Goal: Check status: Check status

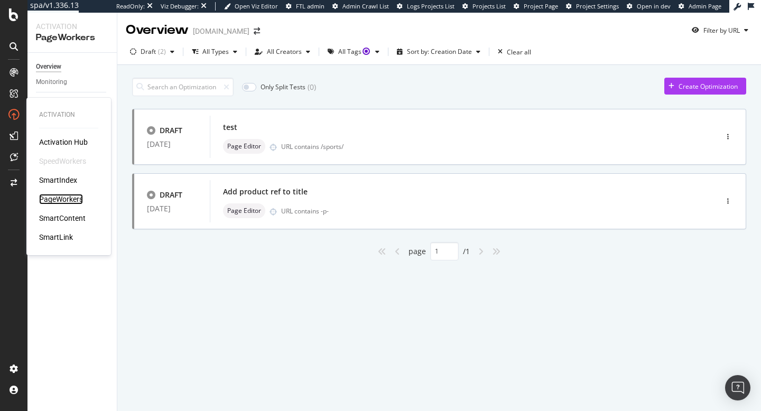
click at [57, 197] on div "PageWorkers" at bounding box center [61, 199] width 44 height 11
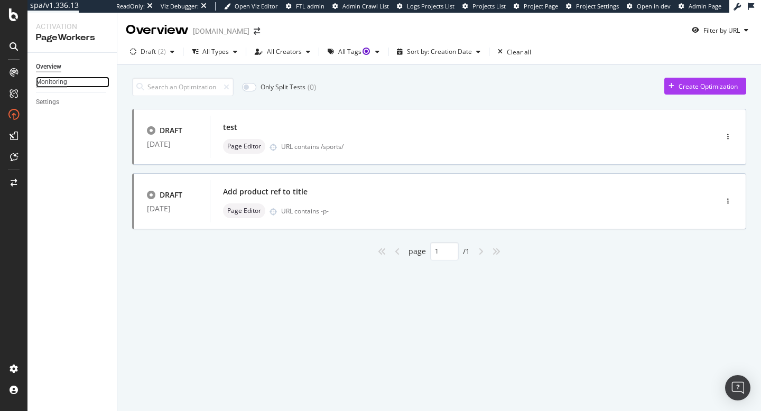
click at [52, 81] on div "Monitoring" at bounding box center [51, 82] width 31 height 11
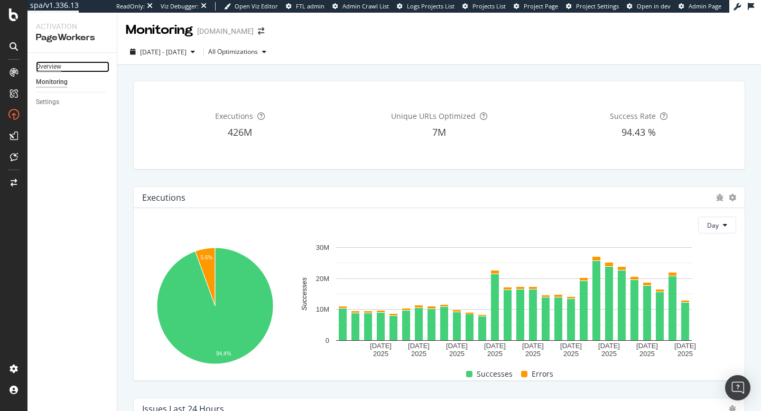
click at [53, 63] on div "Overview" at bounding box center [48, 66] width 25 height 11
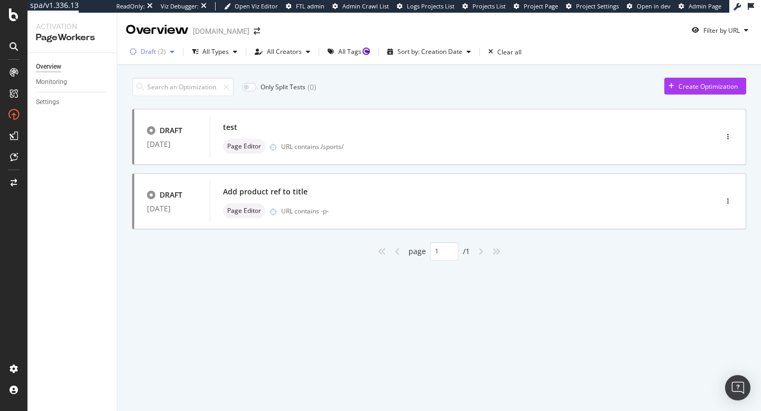
click at [166, 50] on div "button" at bounding box center [172, 52] width 13 height 6
click at [208, 53] on div "All Types" at bounding box center [215, 52] width 26 height 6
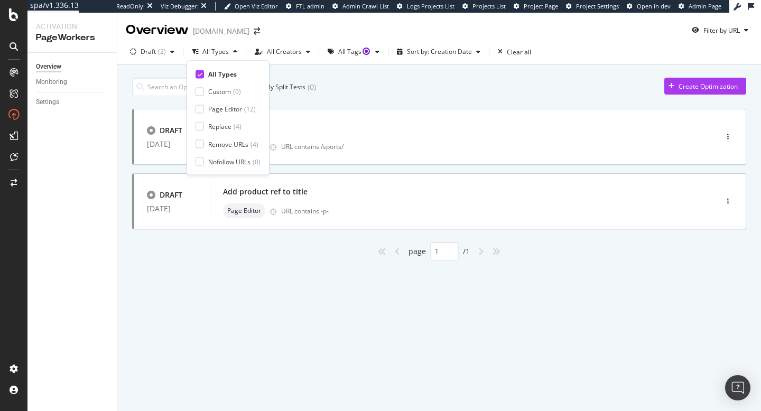
click at [346, 266] on div "Only Split Tests ( 0 ) Create Optimization DRAFT 11 Apr. 2025 test Page Editor …" at bounding box center [439, 181] width 644 height 232
click at [163, 55] on div "( 2 )" at bounding box center [162, 52] width 8 height 6
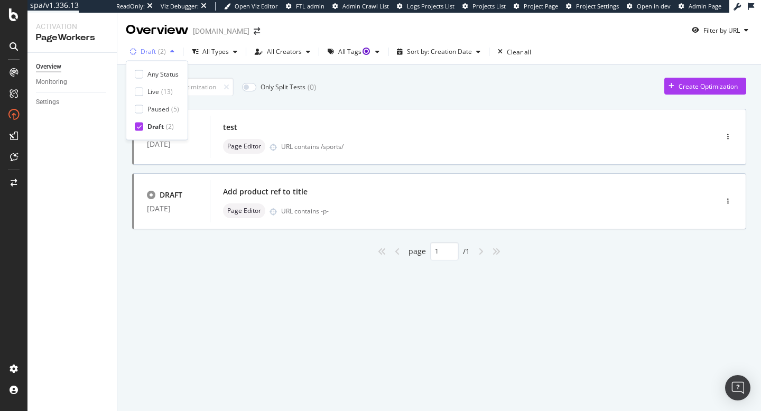
click at [163, 55] on div "( 2 )" at bounding box center [162, 52] width 8 height 6
click at [167, 52] on div "button" at bounding box center [172, 52] width 13 height 6
click at [54, 83] on div "Monitoring" at bounding box center [51, 82] width 31 height 11
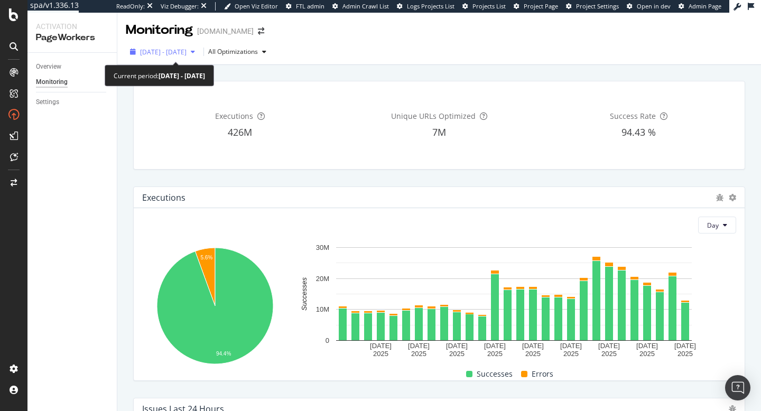
click at [195, 54] on icon "button" at bounding box center [193, 52] width 4 height 6
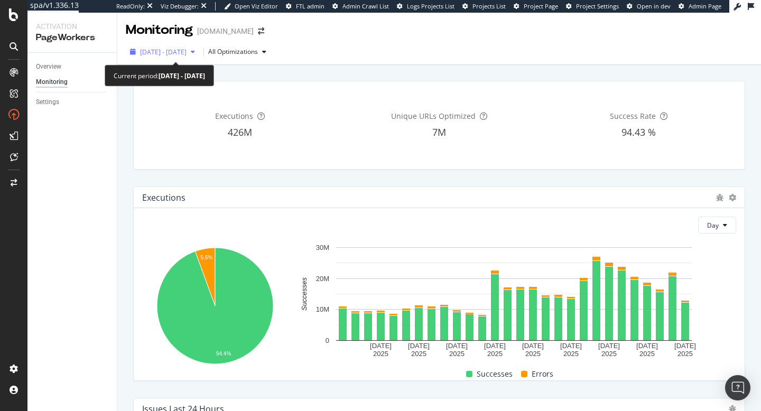
click at [195, 52] on icon "button" at bounding box center [193, 52] width 4 height 6
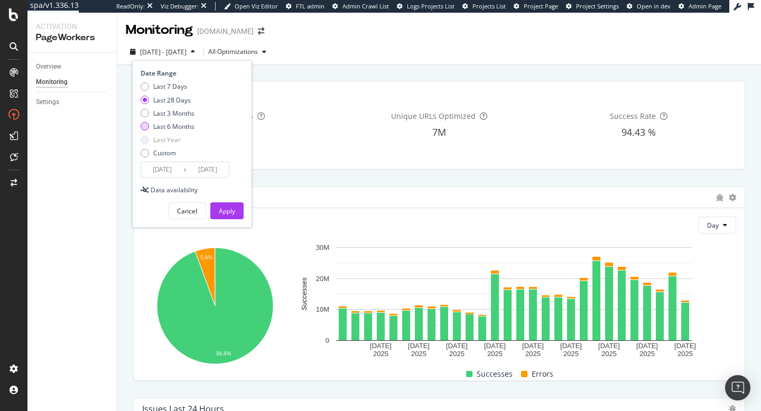
click at [146, 127] on div "Last 6 Months" at bounding box center [145, 126] width 8 height 8
type input "2025/02/27"
click at [222, 207] on div "Apply" at bounding box center [227, 211] width 16 height 9
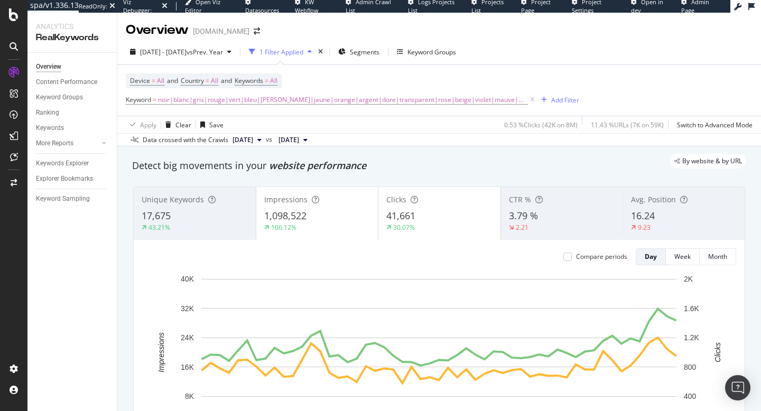
scroll to position [97, 0]
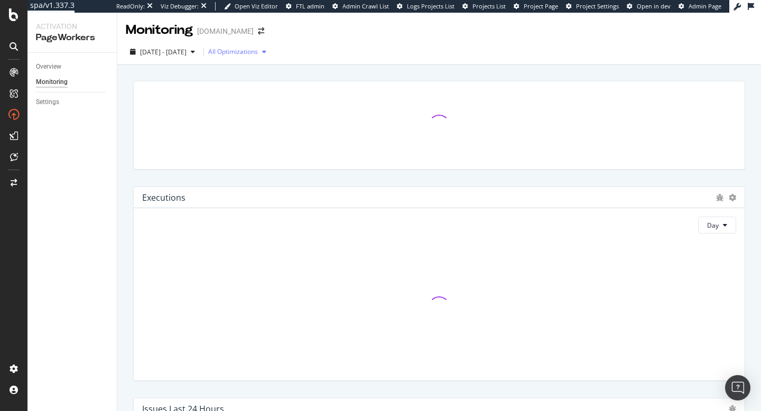
click at [266, 52] on icon "button" at bounding box center [264, 52] width 4 height 6
click at [342, 22] on div "Monitoring www.intersport.fr" at bounding box center [439, 26] width 644 height 26
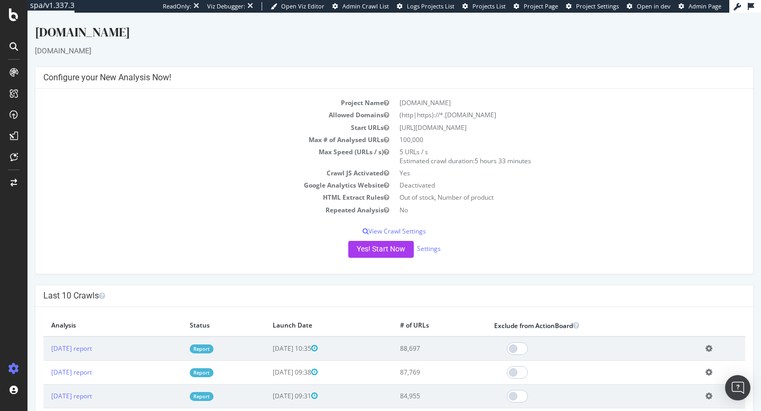
click at [454, 43] on div "[DOMAIN_NAME]" at bounding box center [394, 34] width 719 height 22
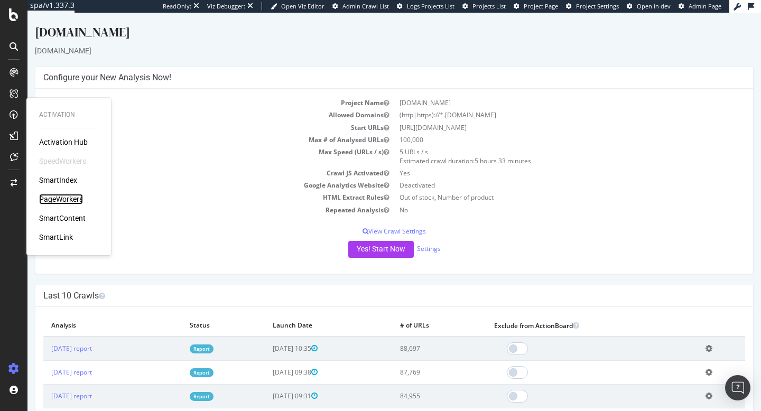
click at [53, 197] on div "PageWorkers" at bounding box center [61, 199] width 44 height 11
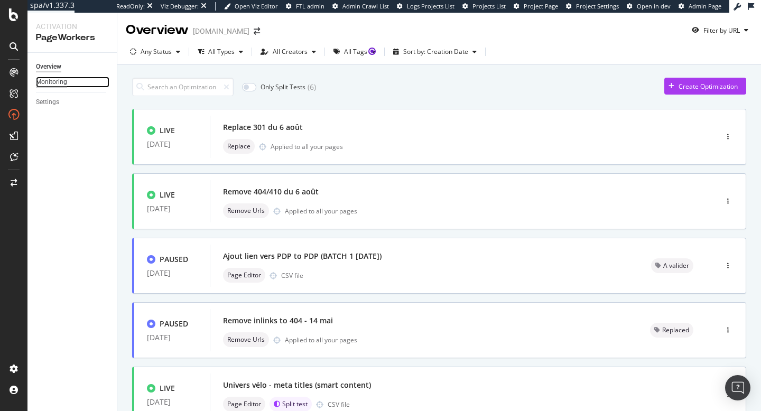
click at [43, 86] on div "Monitoring" at bounding box center [51, 82] width 31 height 11
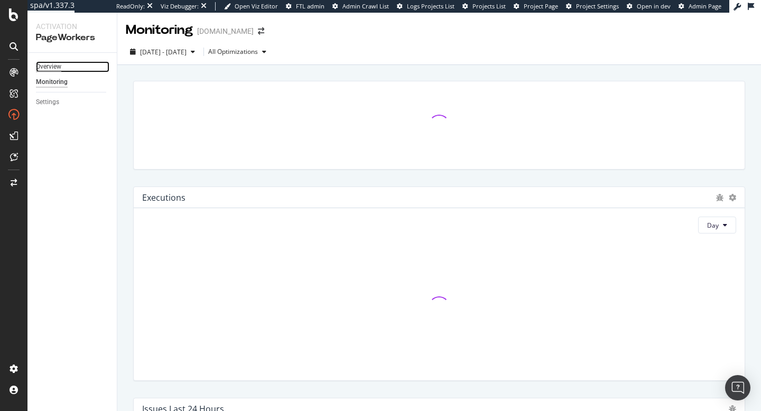
click at [49, 70] on div "Overview" at bounding box center [48, 66] width 25 height 11
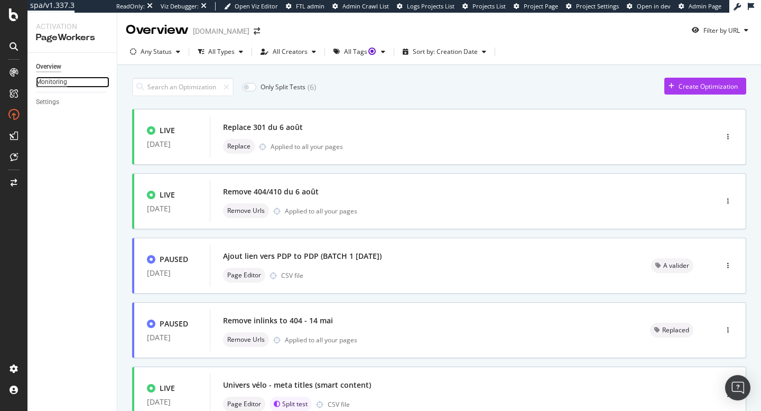
click at [57, 81] on div "Monitoring" at bounding box center [51, 82] width 31 height 11
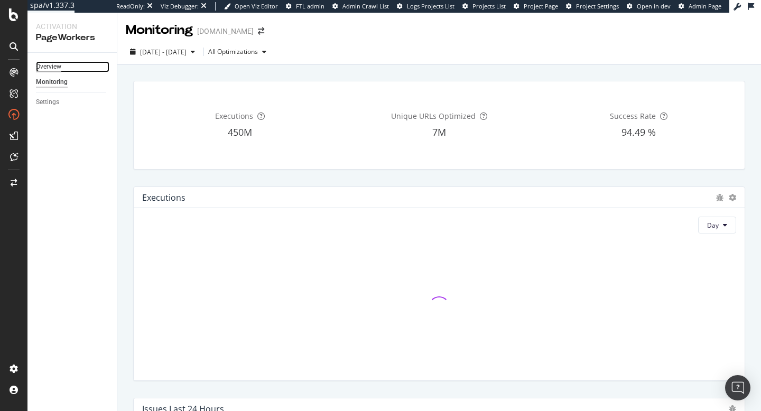
click at [56, 64] on div "Overview" at bounding box center [48, 66] width 25 height 11
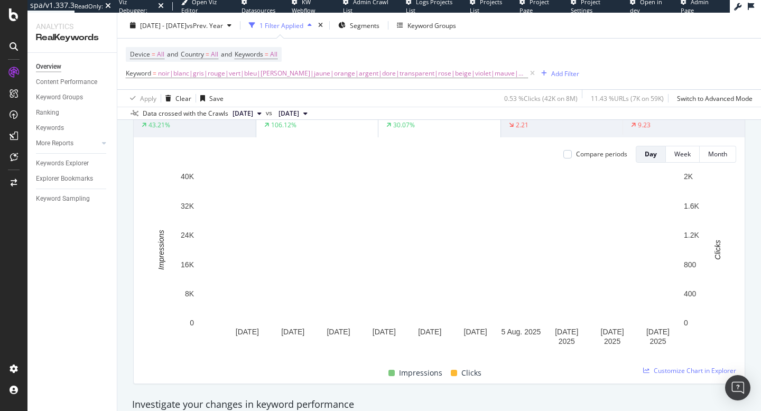
scroll to position [110, 0]
